Goal: Communication & Community: Answer question/provide support

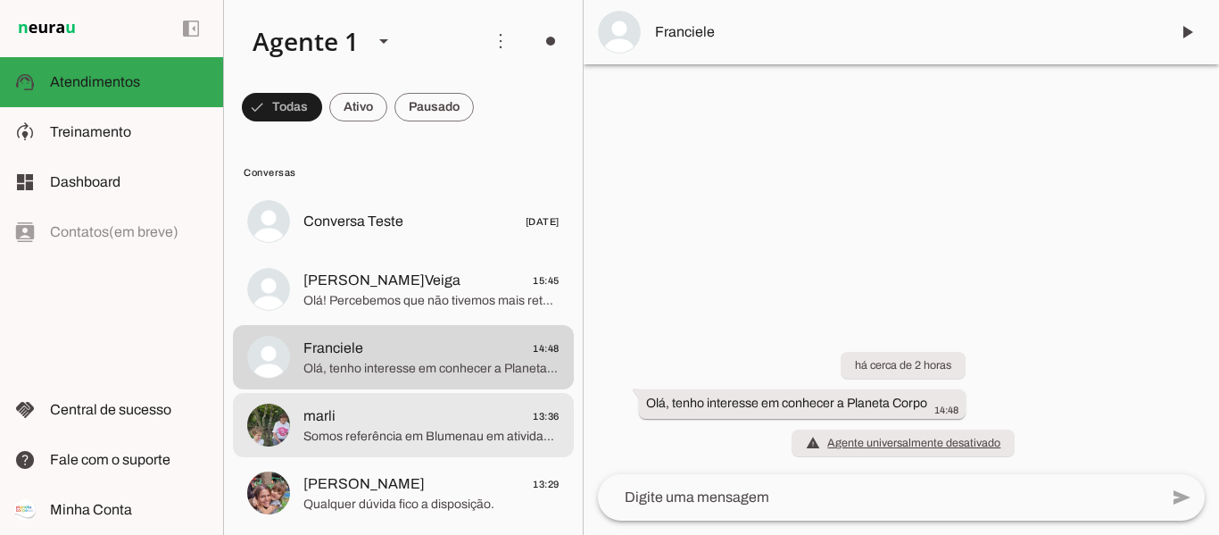
scroll to position [178, 0]
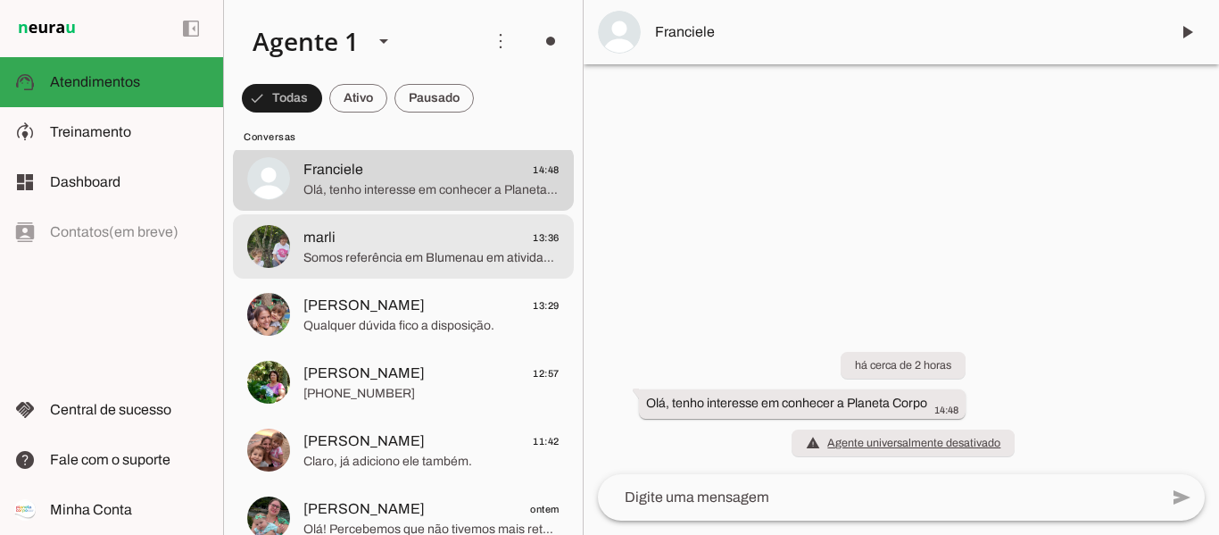
click at [456, 181] on span "Olá, tenho interesse em conhecer a Planeta Corpo" at bounding box center [431, 190] width 256 height 18
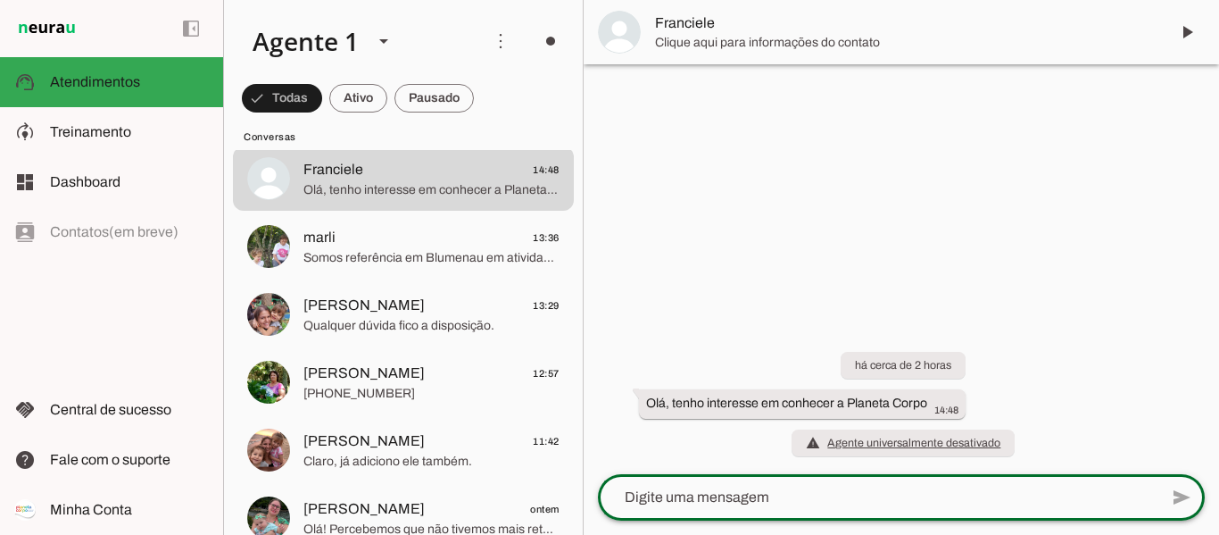
click at [871, 504] on textarea at bounding box center [878, 496] width 560 height 21
type textarea "Oi Franciele, boa tarde!"
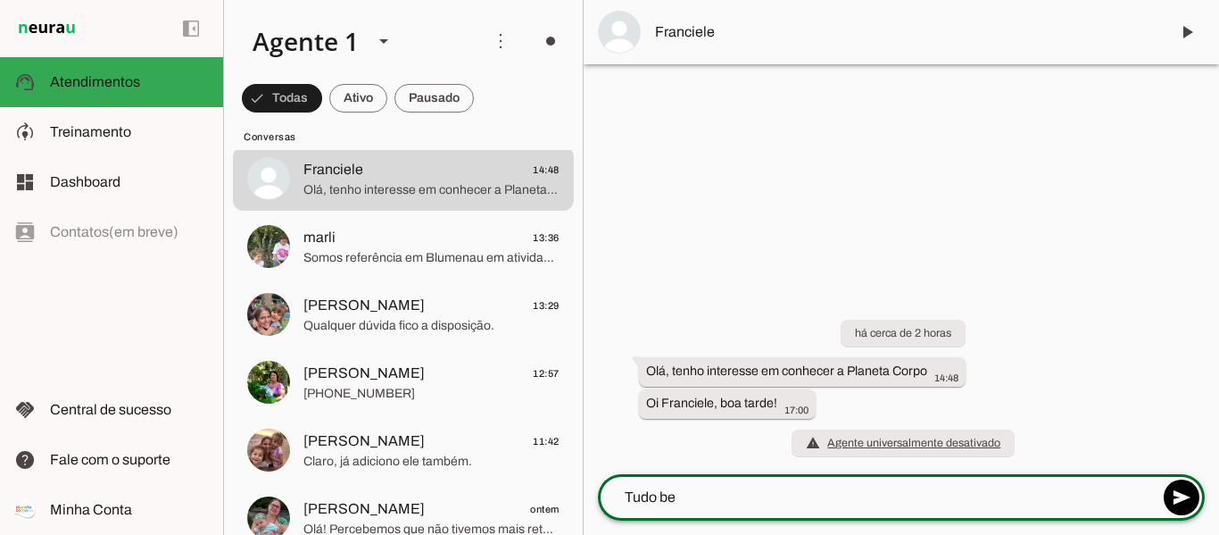
type textarea "Tudo bem"
type textarea "/"
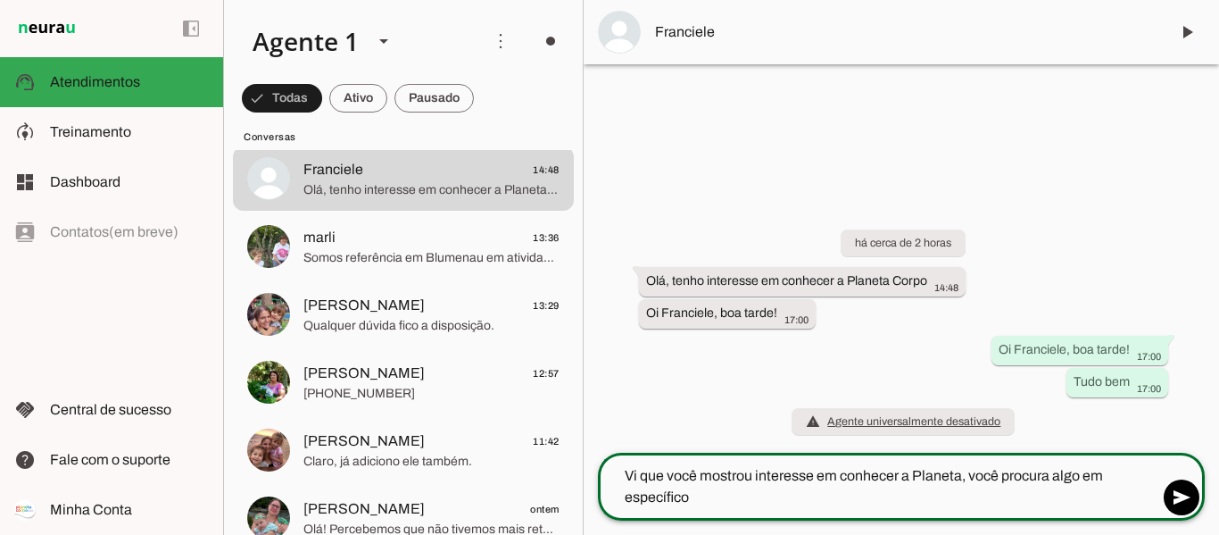
type textarea "Vi que você mostrou interesse em conhecer a Planeta, você procura algo em espec…"
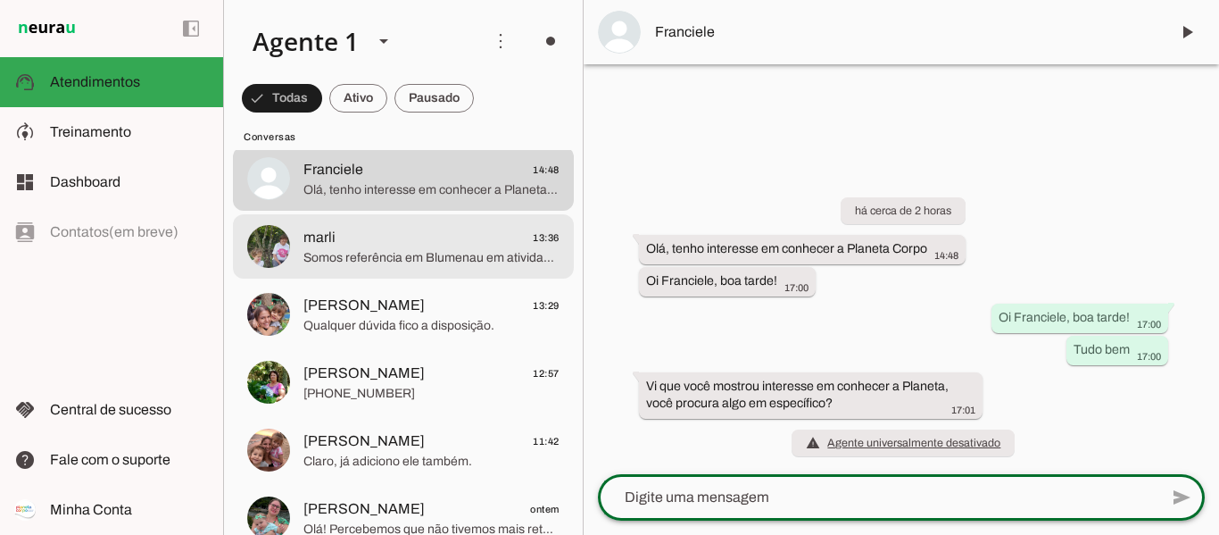
click at [479, 264] on span "Somos referência em Blumenau em atividades aquáticas com propósito, e nossa hid…" at bounding box center [431, 258] width 256 height 18
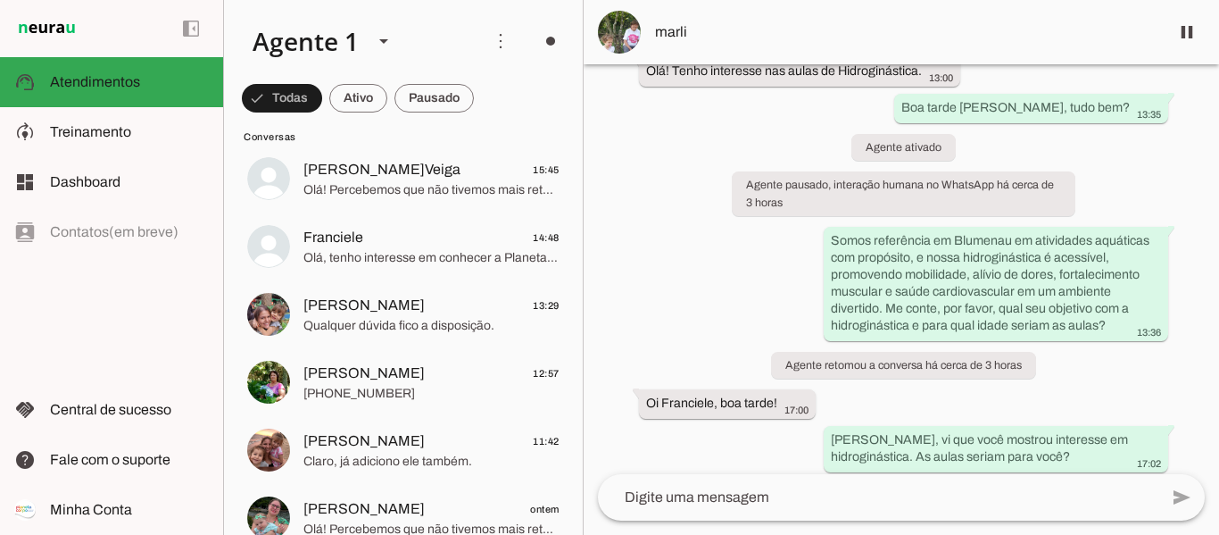
scroll to position [212, 0]
